Goal: Information Seeking & Learning: Learn about a topic

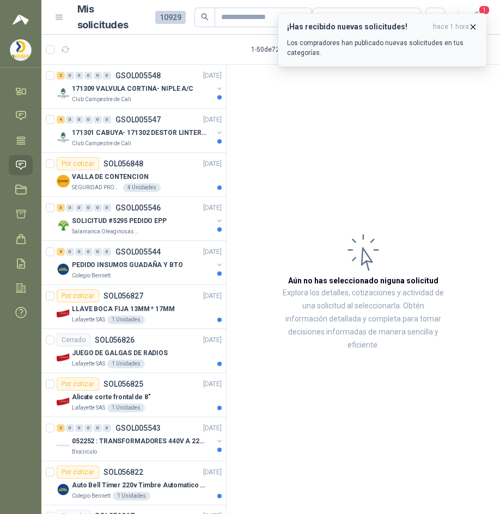
click at [474, 28] on icon "button" at bounding box center [473, 26] width 4 height 4
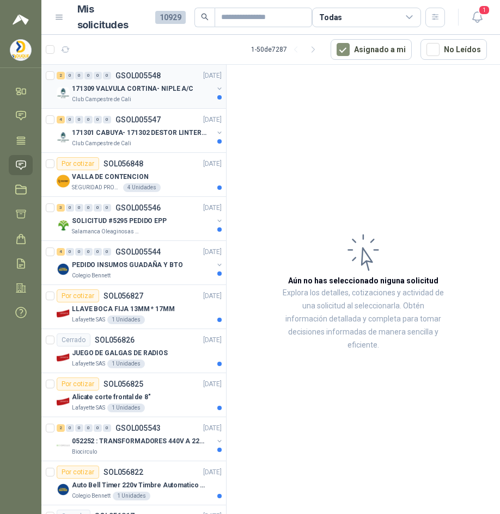
click at [169, 89] on p "171309 VALVULA CORTINA- NIPLE A/C" at bounding box center [132, 89] width 121 height 10
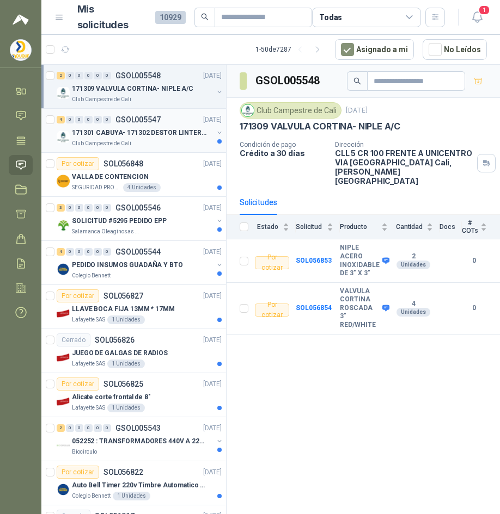
click at [153, 133] on p "171301 CABUYA- 171302 DESTOR LINTER- 171305 PINZA" at bounding box center [139, 133] width 135 height 10
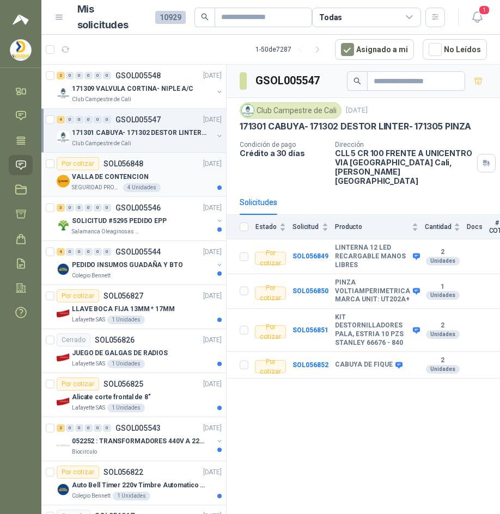
click at [121, 178] on p "VALLA DE CONTENCION" at bounding box center [110, 177] width 77 height 10
